Goal: Information Seeking & Learning: Learn about a topic

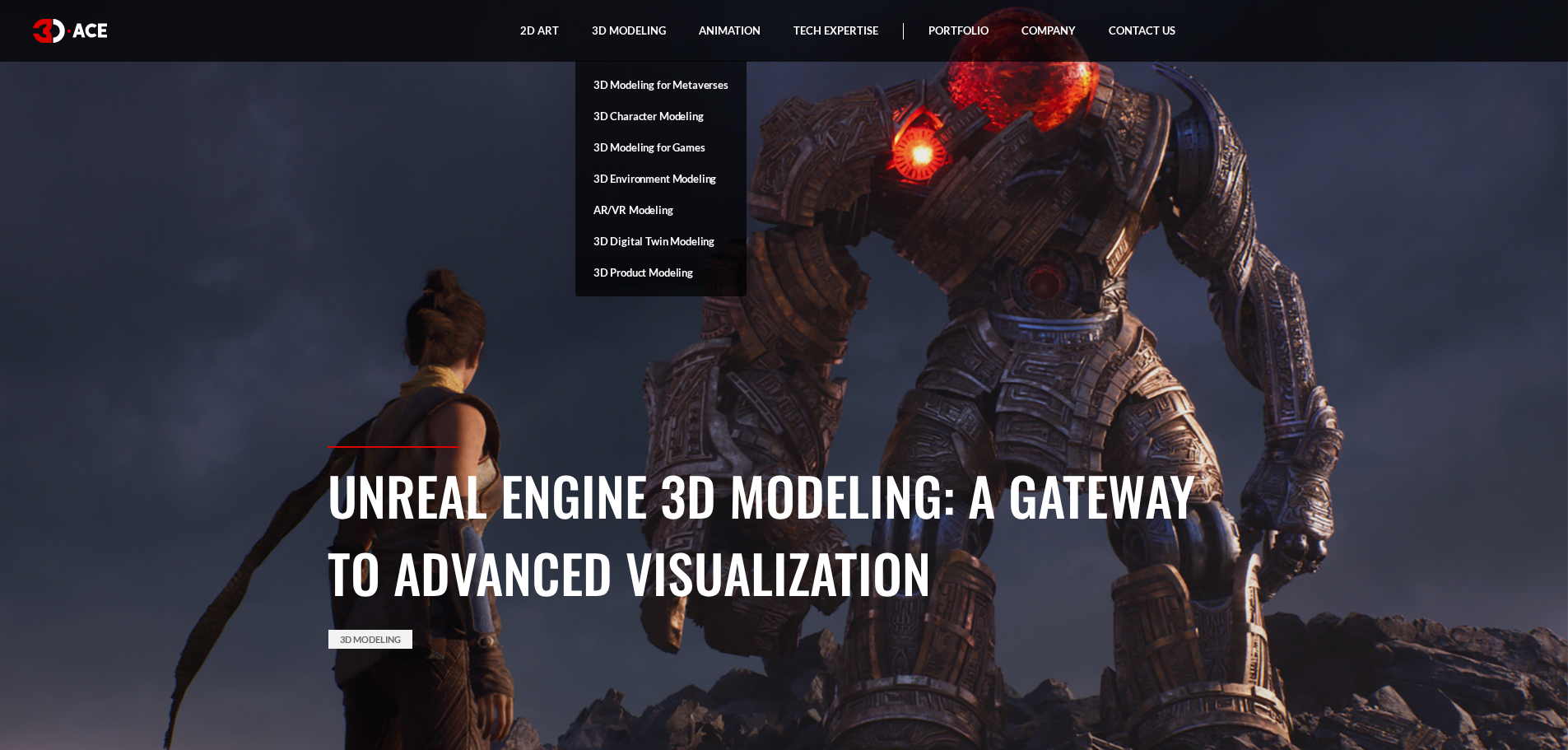
click at [659, 276] on link "3D Product Modeling" at bounding box center [661, 273] width 171 height 31
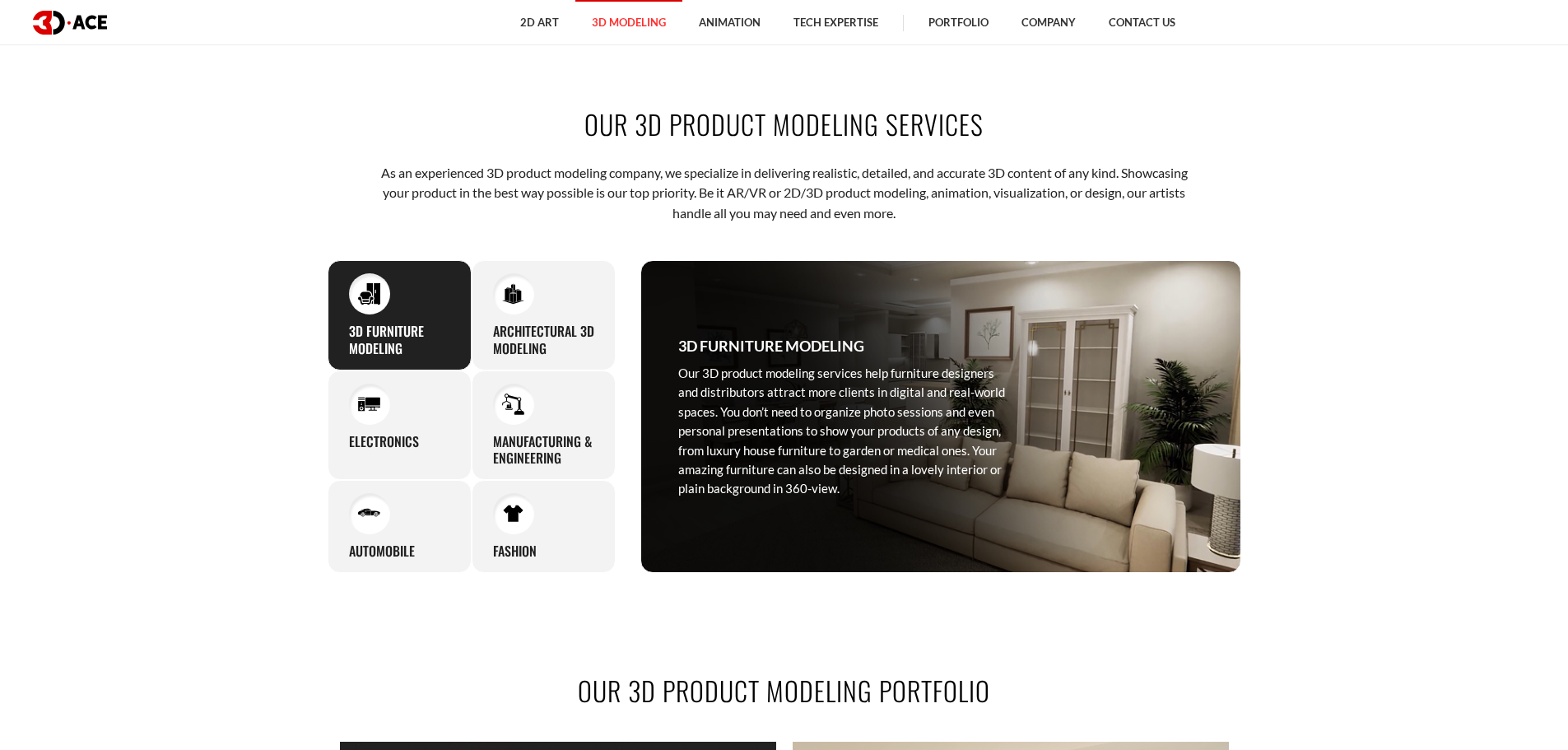
scroll to position [741, 0]
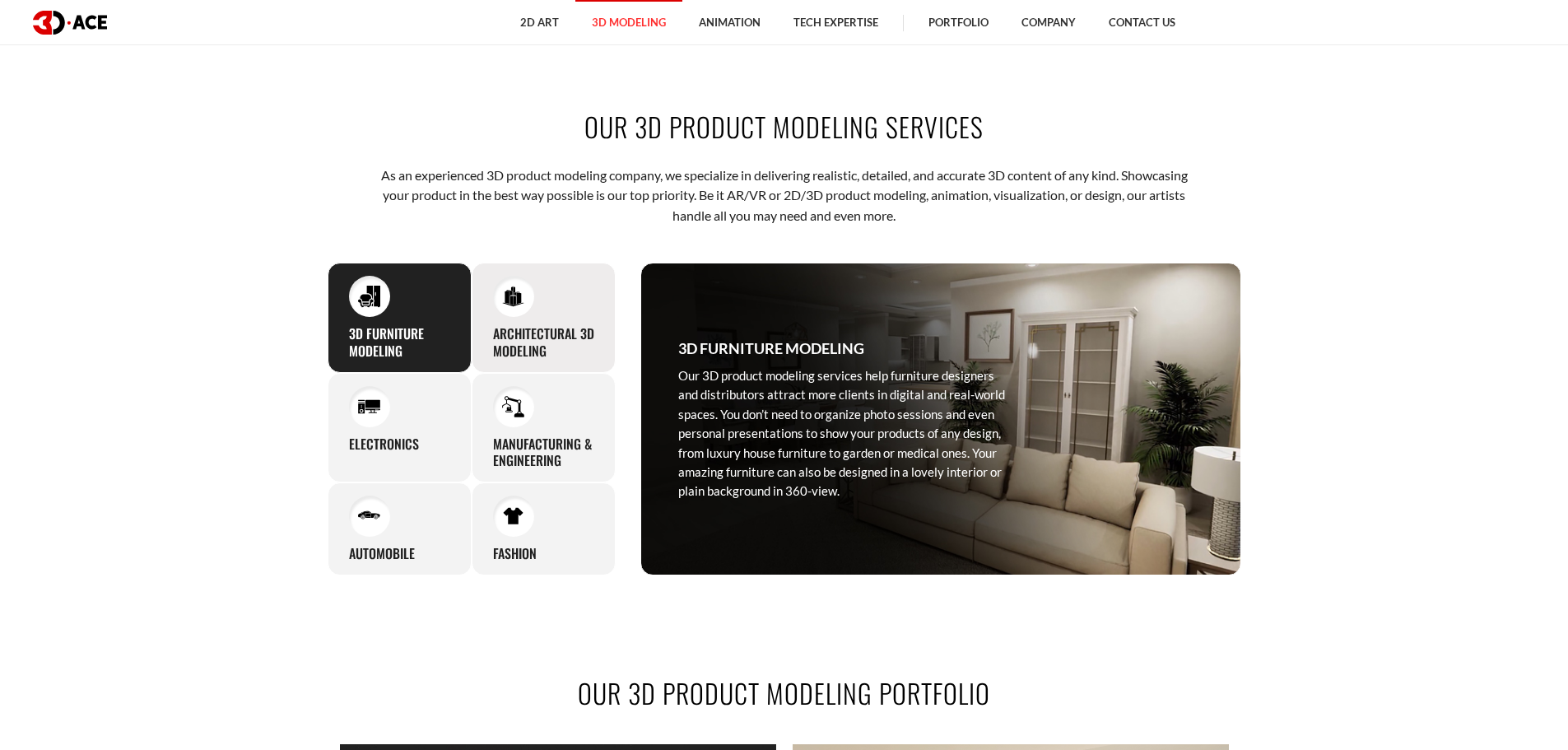
click at [547, 333] on h3 "Architectural 3D Modeling" at bounding box center [543, 342] width 101 height 35
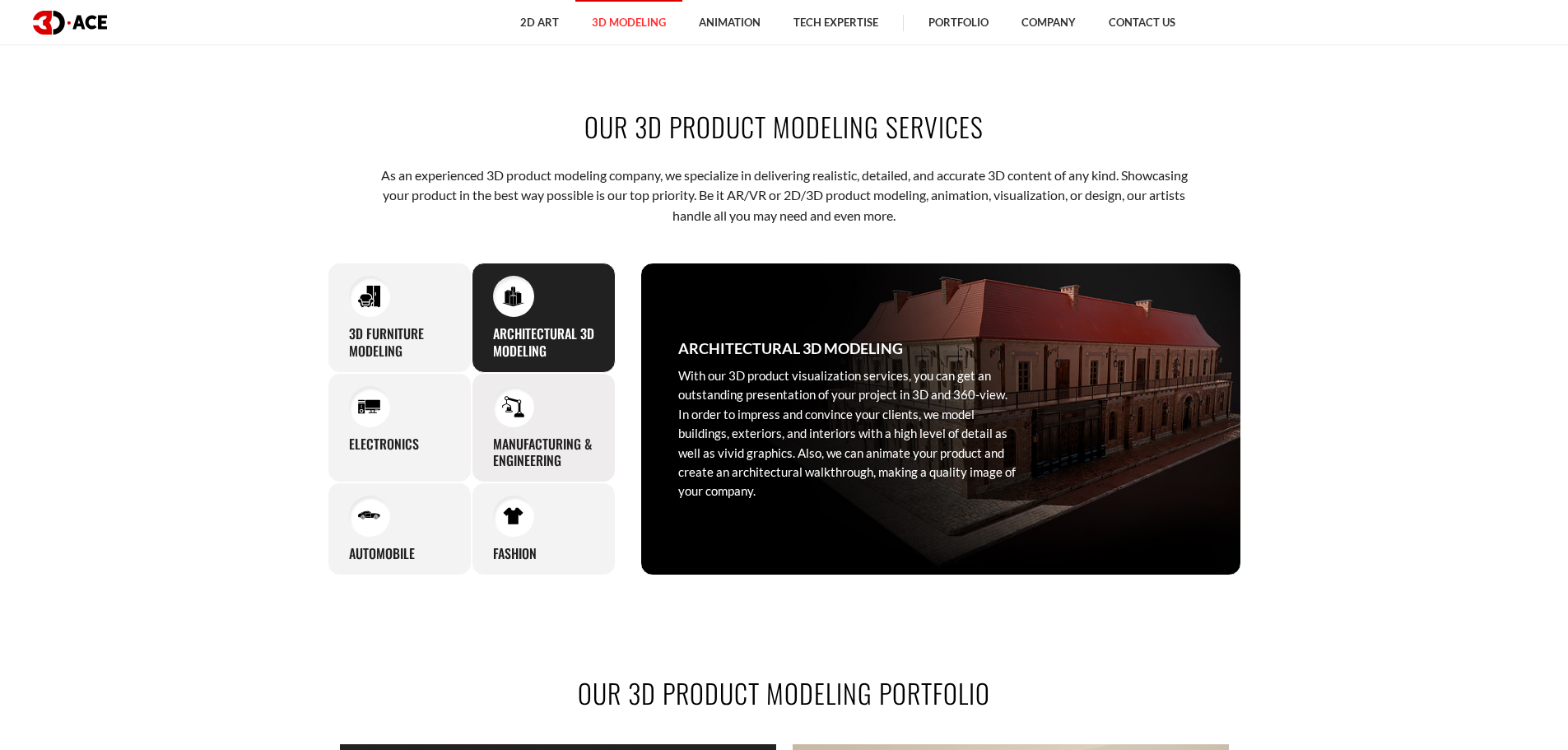
click at [547, 445] on h3 "Manufacturing & Engineering" at bounding box center [543, 453] width 101 height 35
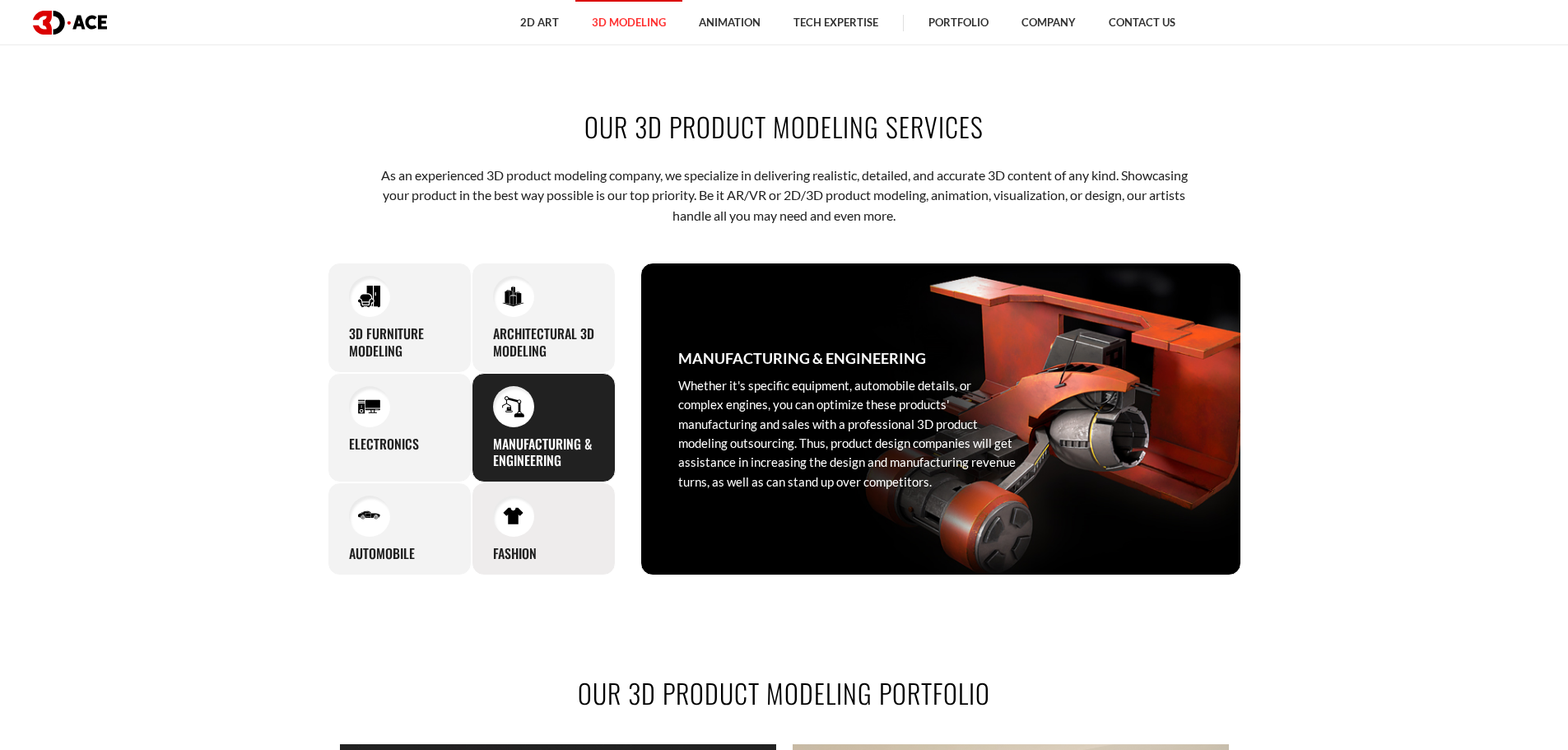
click at [551, 520] on div "Fashion The modern fashion industry requires innovative solutions for online cu…" at bounding box center [543, 529] width 144 height 93
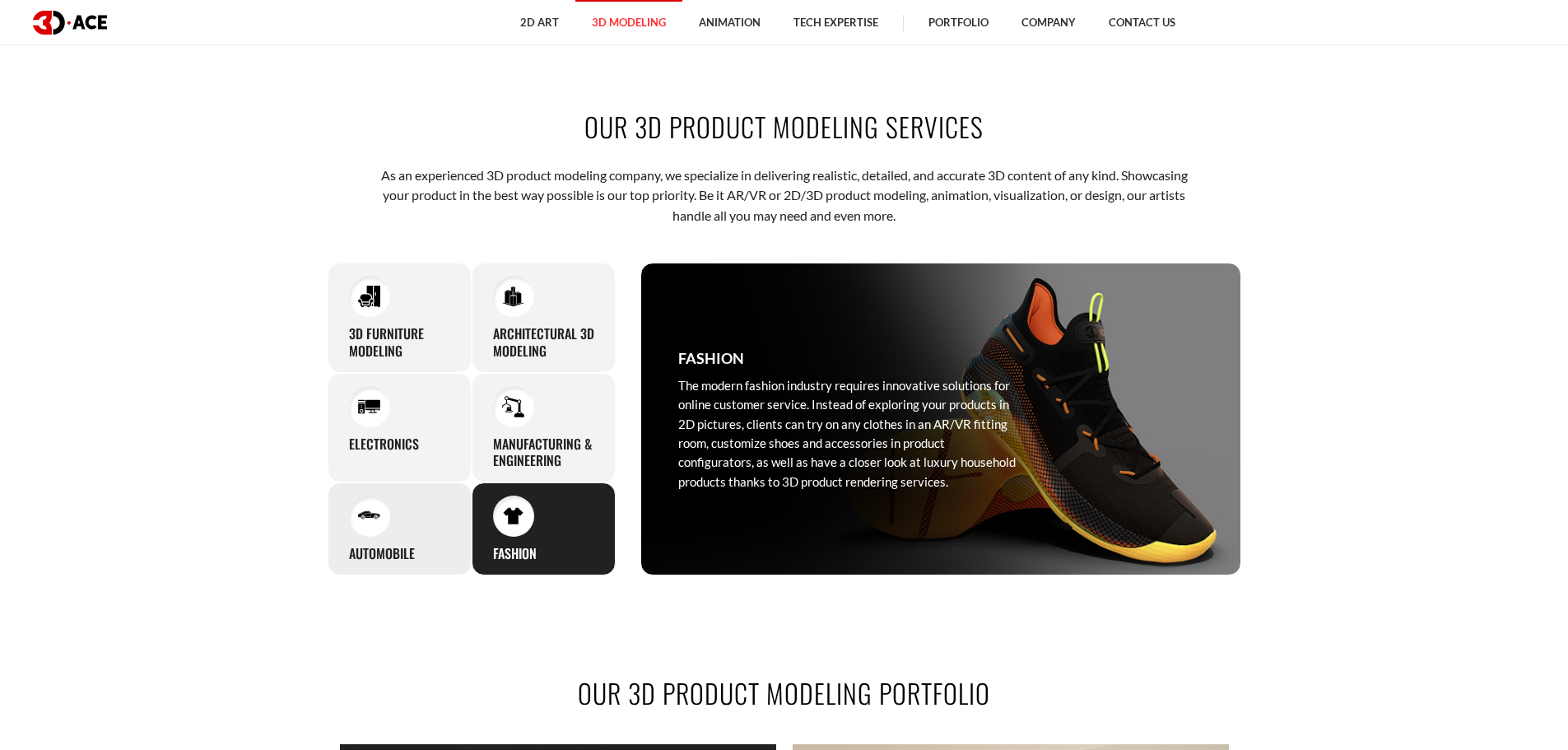
click at [406, 529] on div "Automobile With premium-looking 3D products you can expand your presence in the…" at bounding box center [399, 529] width 144 height 93
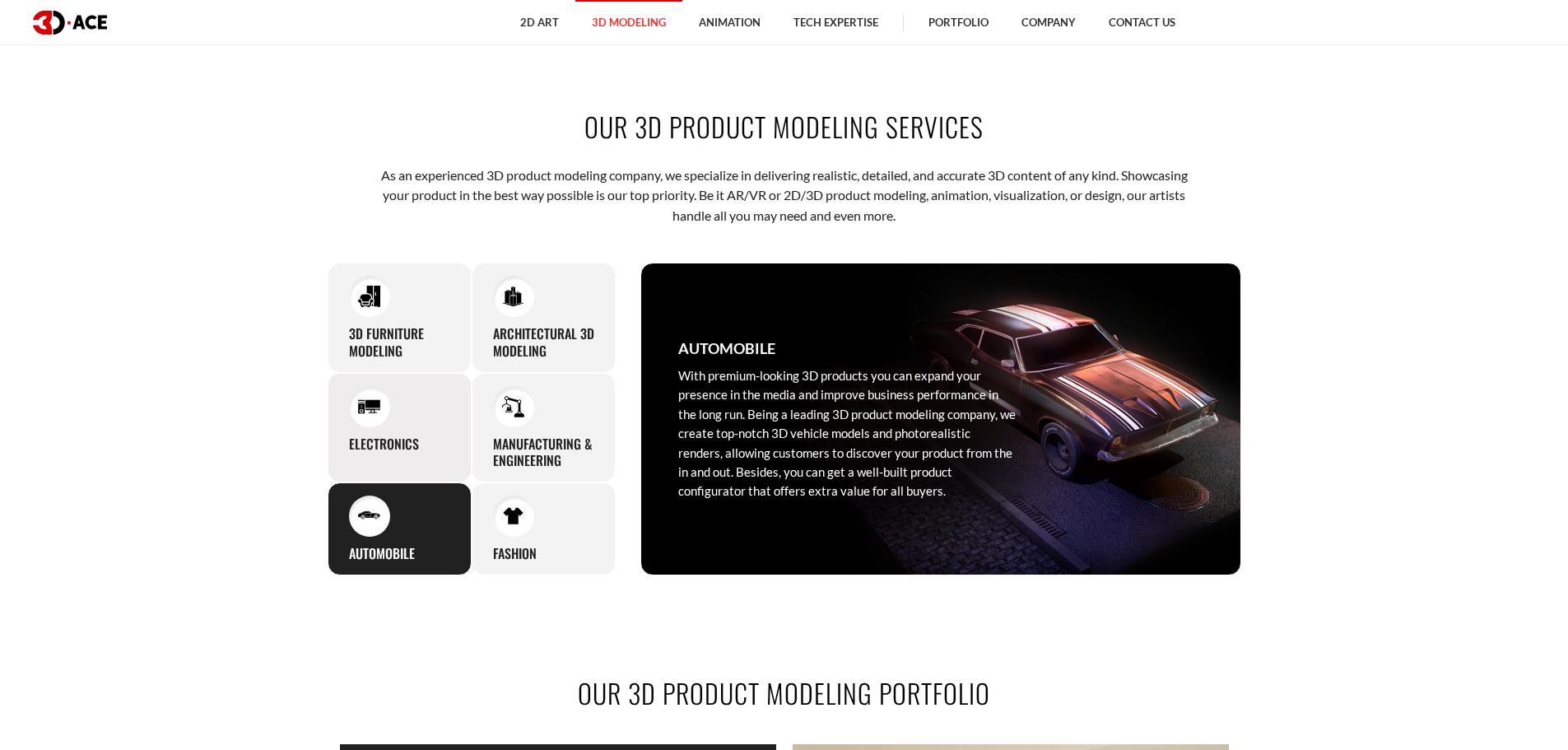
click at [403, 440] on h3 "Electronics" at bounding box center [384, 444] width 70 height 17
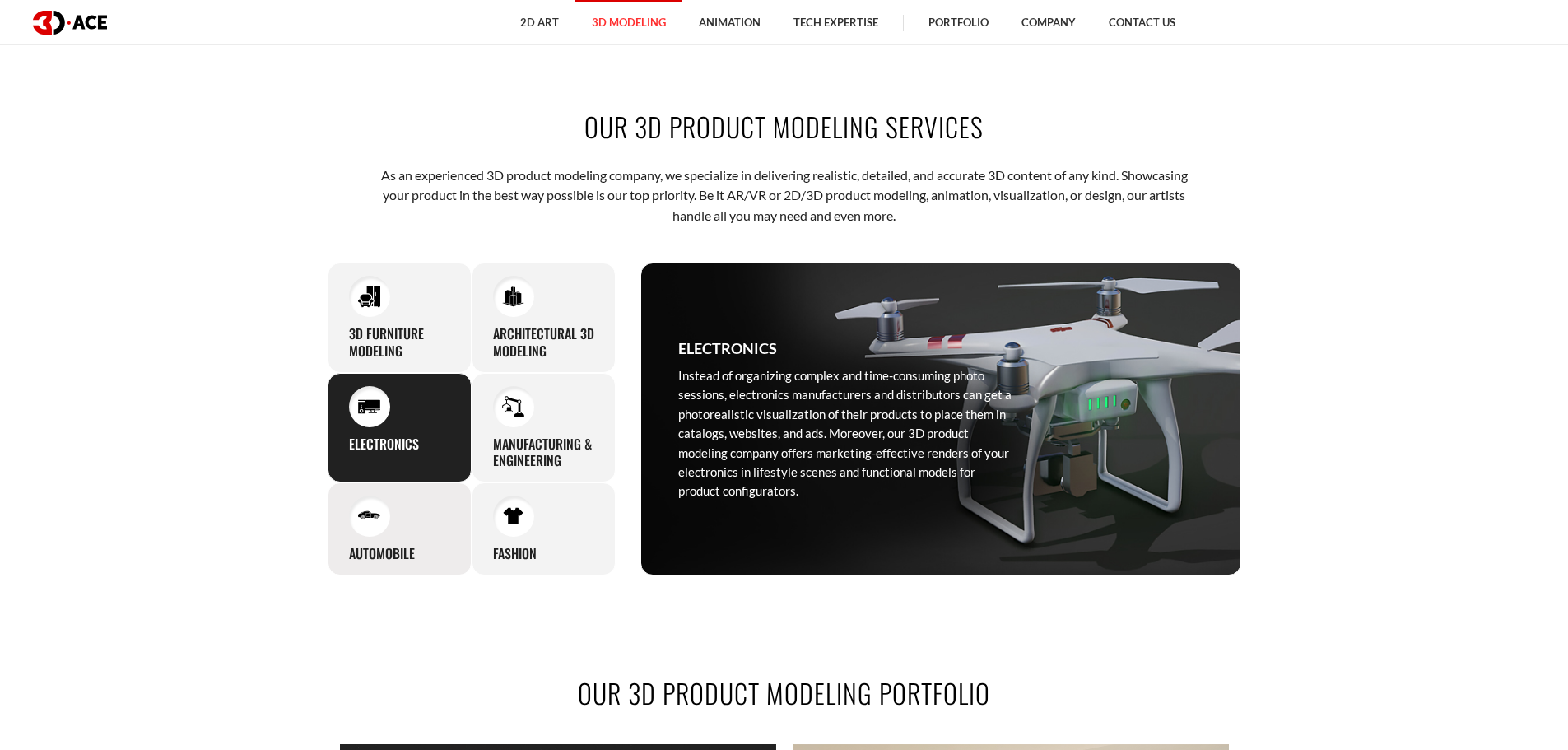
click at [400, 517] on div "Automobile With premium-looking 3D products you can expand your presence in the…" at bounding box center [399, 529] width 144 height 93
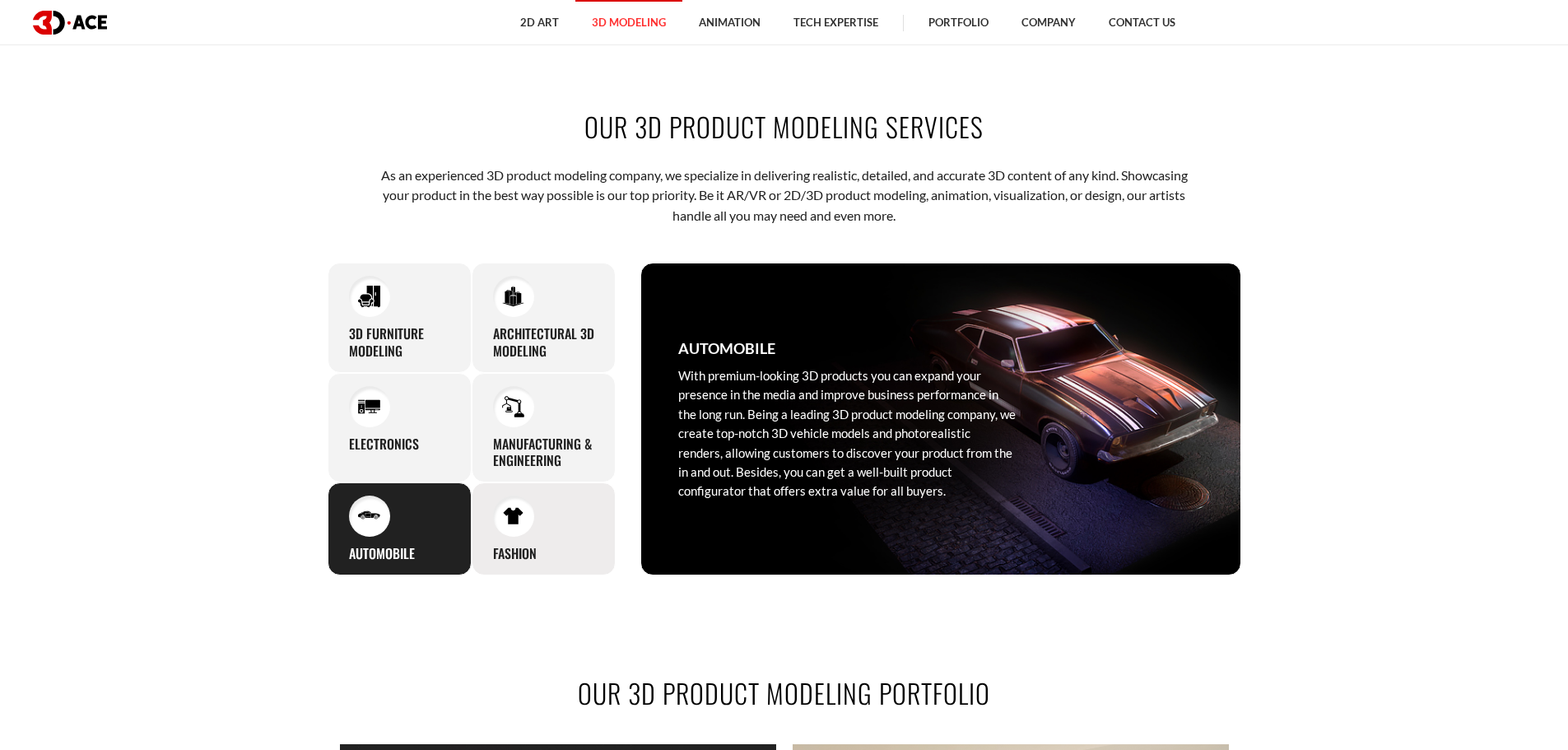
click at [555, 530] on div "Fashion The modern fashion industry requires innovative solutions for online cu…" at bounding box center [543, 529] width 144 height 93
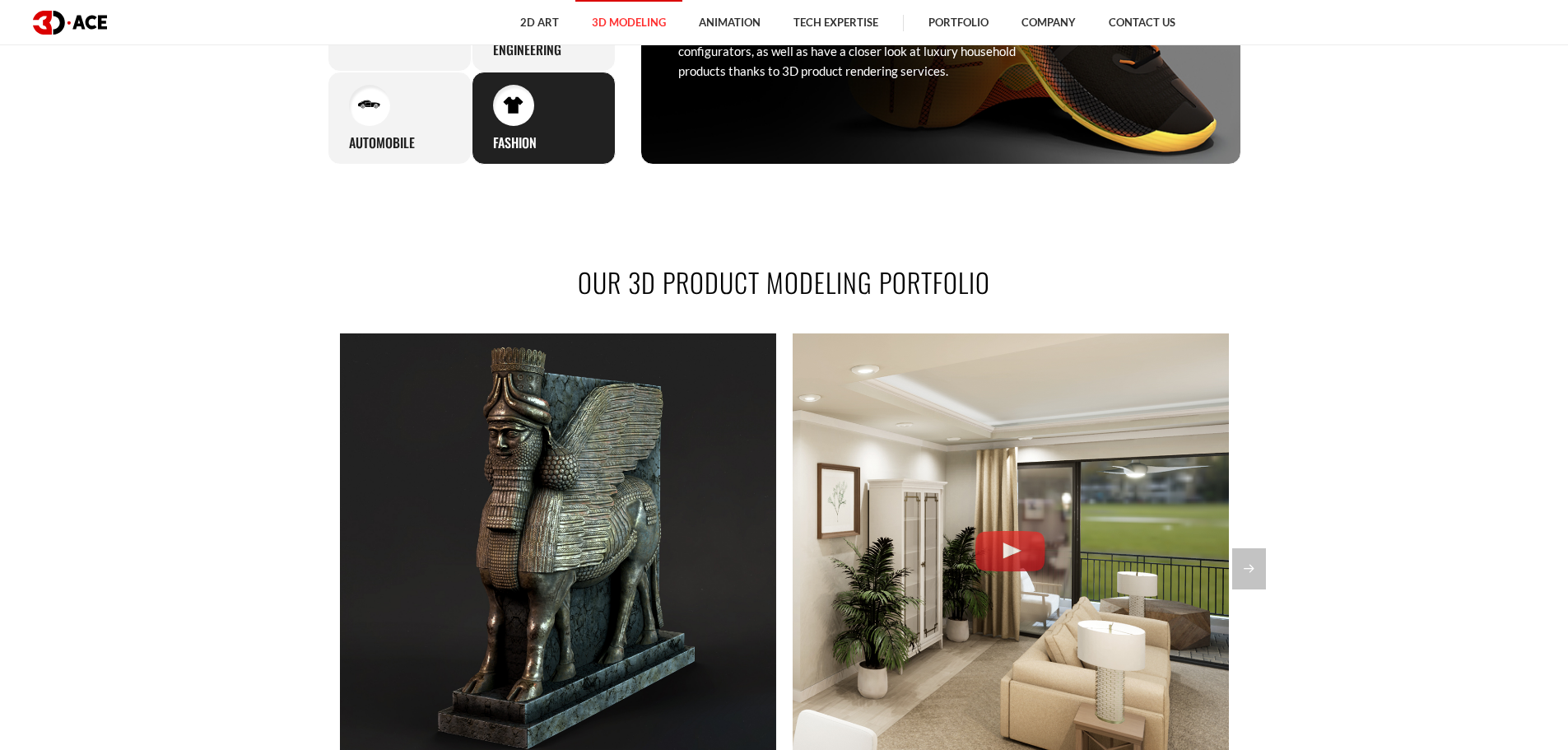
scroll to position [1153, 0]
click at [955, 119] on div "Fashion The modern fashion industry requires innovative solutions for online cu…" at bounding box center [847, 7] width 412 height 311
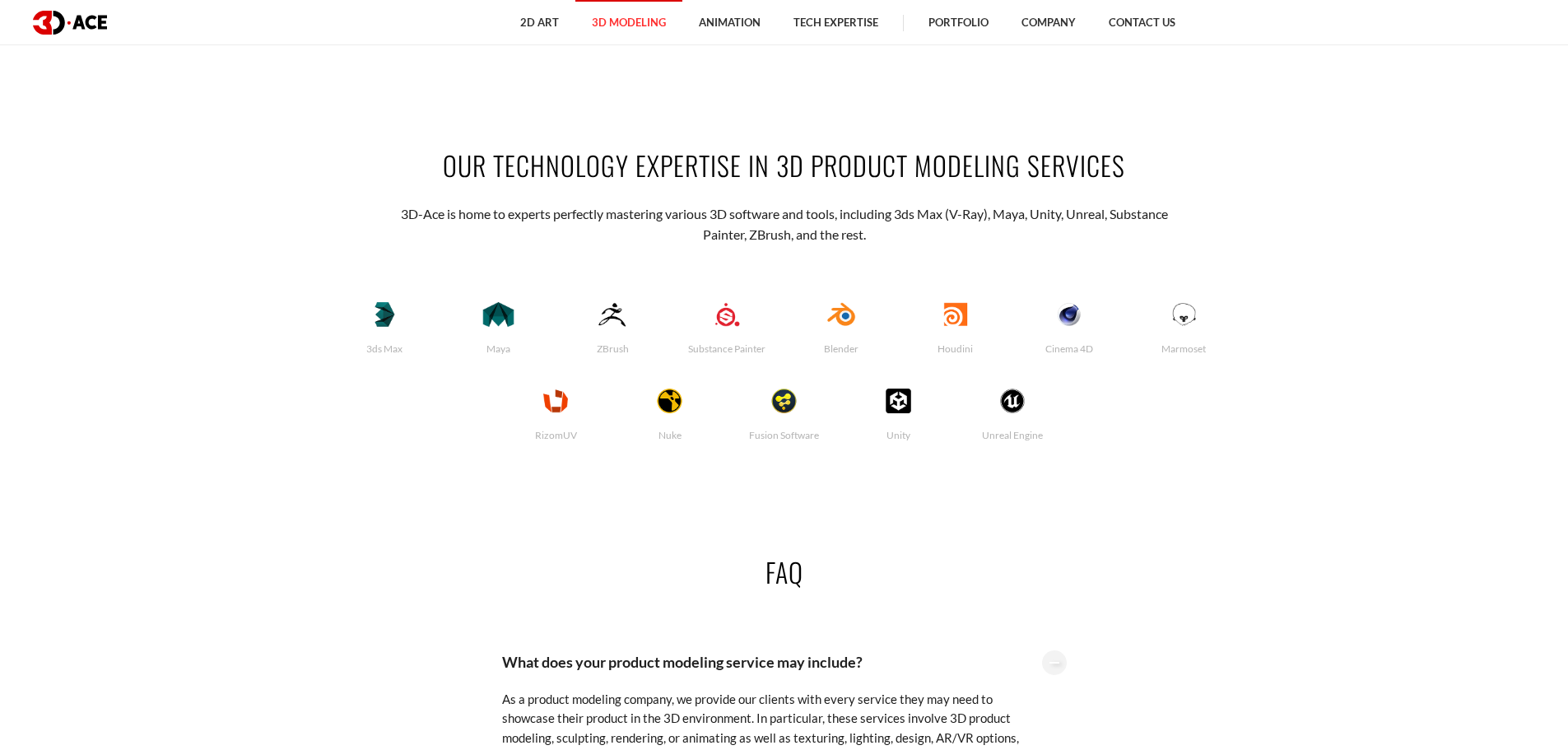
scroll to position [3458, 0]
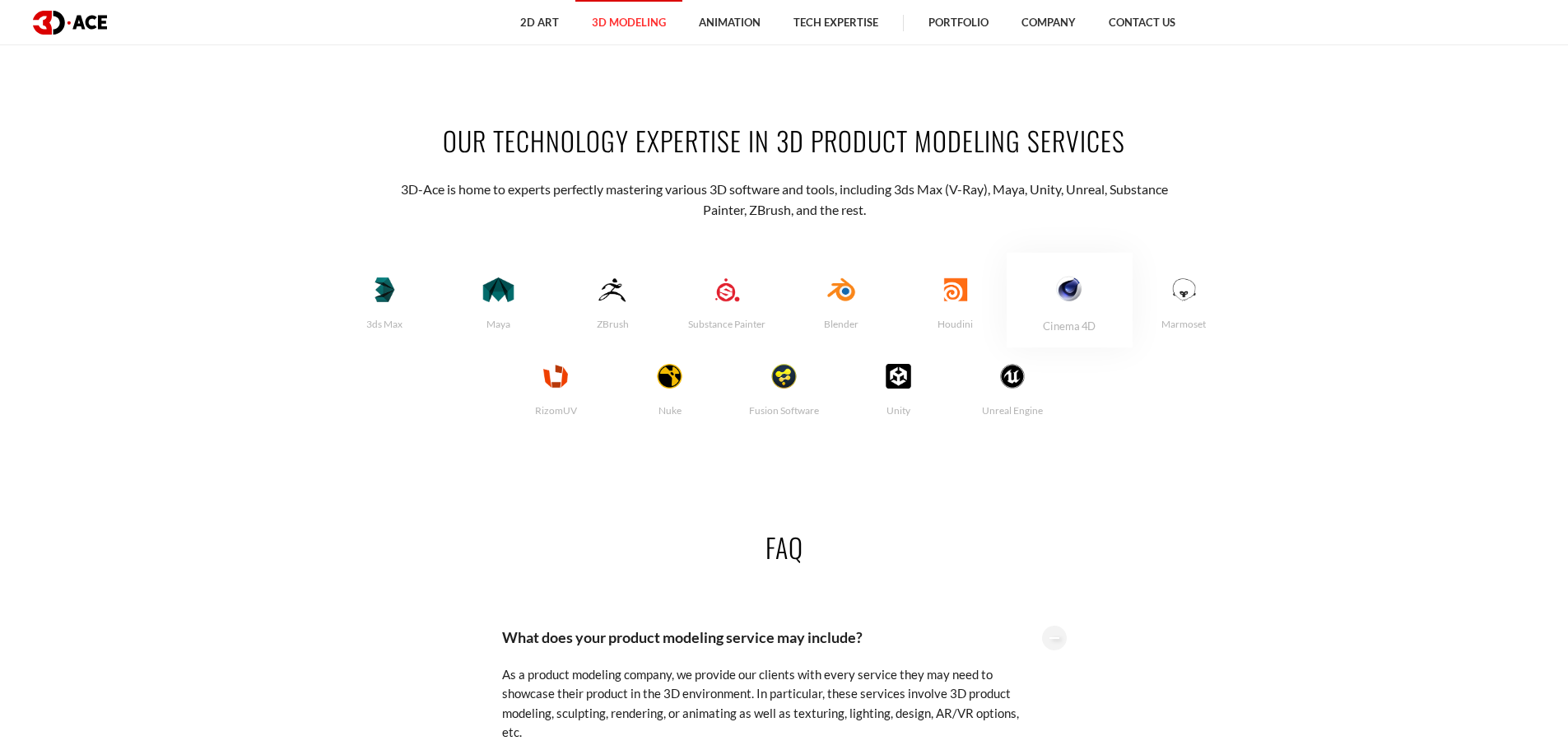
click at [1042, 302] on img at bounding box center [1070, 288] width 81 height 27
click at [1085, 285] on img at bounding box center [1070, 288] width 81 height 27
click at [597, 302] on img at bounding box center [613, 288] width 81 height 27
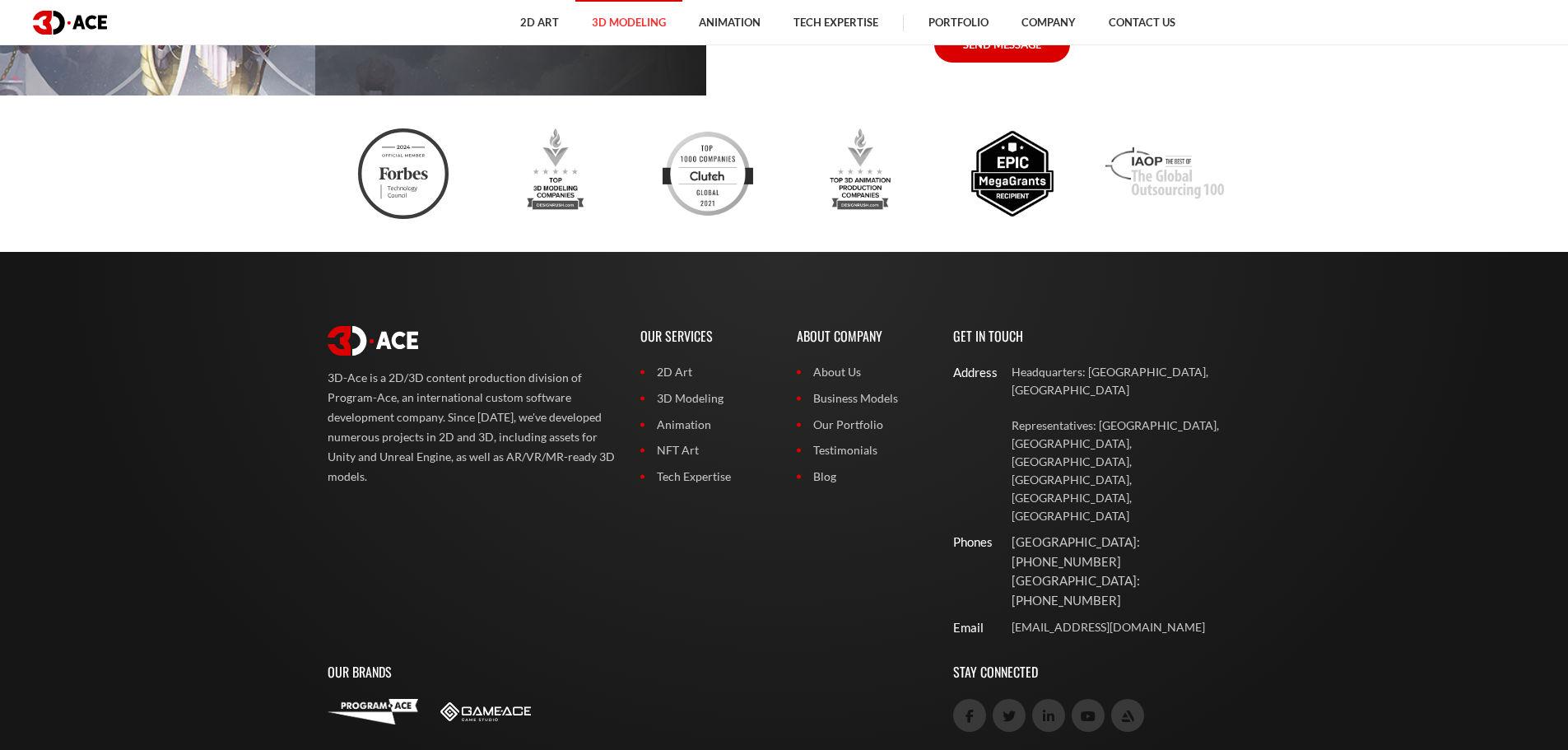
scroll to position [6161, 0]
